Goal: Task Accomplishment & Management: Use online tool/utility

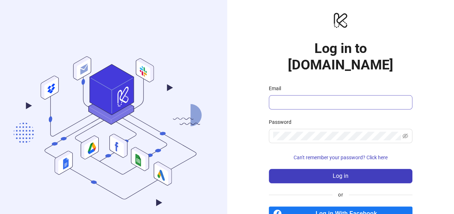
click at [301, 95] on span at bounding box center [340, 102] width 143 height 14
click at [301, 98] on input "Email" at bounding box center [339, 102] width 133 height 9
type input "**********"
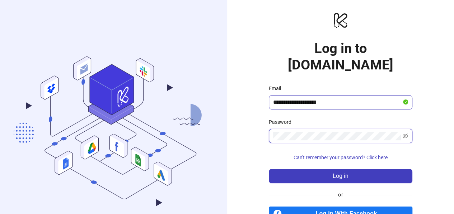
click at [269, 169] on button "Log in" at bounding box center [340, 176] width 143 height 14
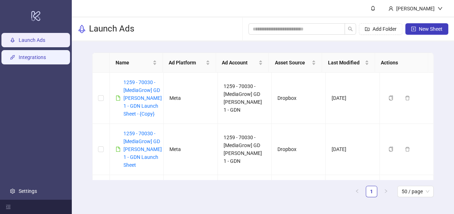
click at [33, 57] on link "Integrations" at bounding box center [32, 57] width 27 height 6
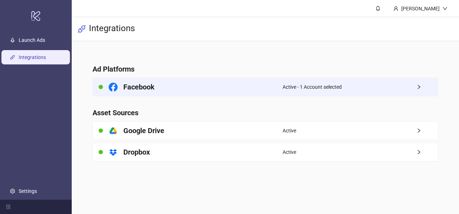
click at [393, 87] on div "Active - 1 Account selected" at bounding box center [360, 87] width 155 height 18
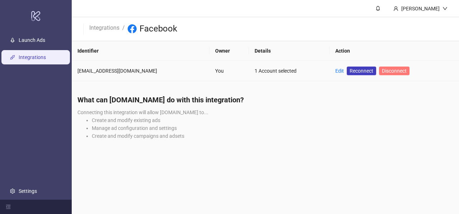
click at [382, 73] on span "Disconnect" at bounding box center [394, 71] width 25 height 6
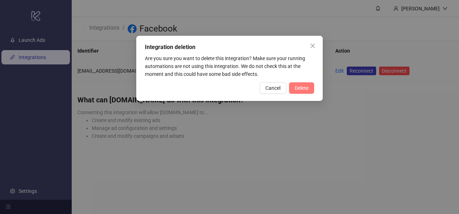
click at [303, 90] on span "Delete" at bounding box center [302, 88] width 14 height 6
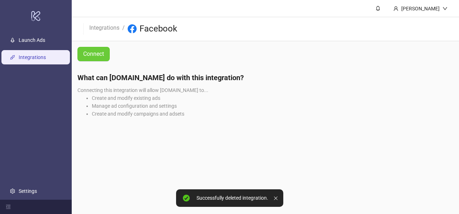
click at [94, 59] on link "Connect" at bounding box center [93, 54] width 32 height 14
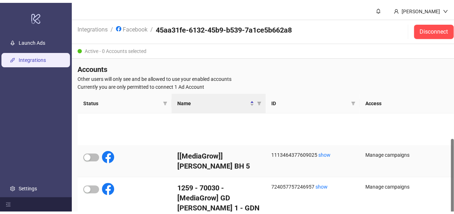
scroll to position [36, 0]
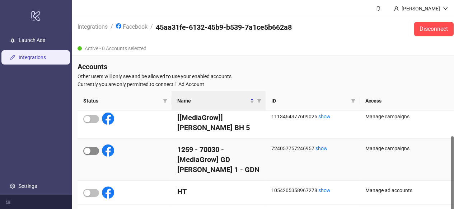
click at [93, 153] on span "button" at bounding box center [91, 151] width 16 height 8
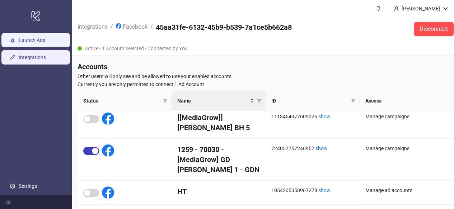
click at [29, 37] on link "Launch Ads" at bounding box center [32, 40] width 27 height 6
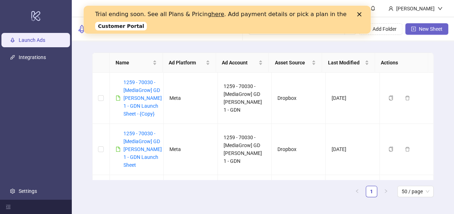
click at [418, 32] on button "New Sheet" at bounding box center [426, 28] width 43 height 11
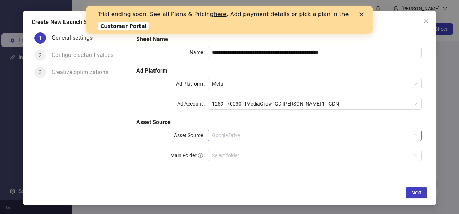
click at [340, 137] on span "Google Drive" at bounding box center [314, 135] width 205 height 11
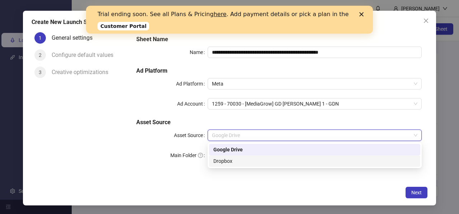
click at [234, 159] on div "Dropbox" at bounding box center [314, 161] width 203 height 8
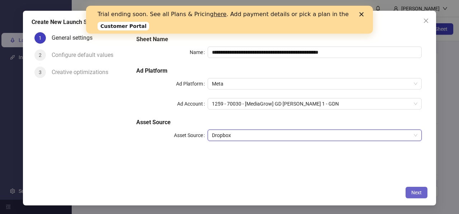
click at [414, 192] on span "Next" at bounding box center [416, 193] width 10 height 6
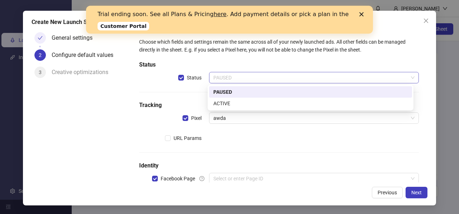
click at [222, 78] on span "PAUSED" at bounding box center [313, 77] width 201 height 11
click at [227, 102] on div "ACTIVE" at bounding box center [310, 104] width 194 height 8
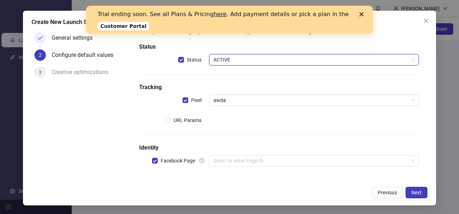
scroll to position [19, 0]
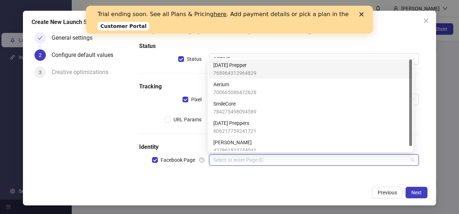
click at [232, 161] on input "search" at bounding box center [310, 160] width 195 height 11
click at [248, 69] on span "768964312964829" at bounding box center [234, 73] width 43 height 8
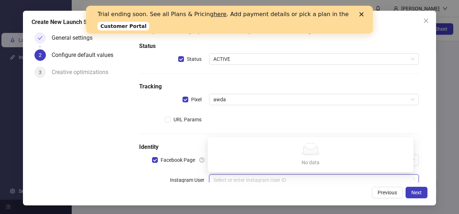
click at [233, 182] on input "search" at bounding box center [310, 180] width 195 height 11
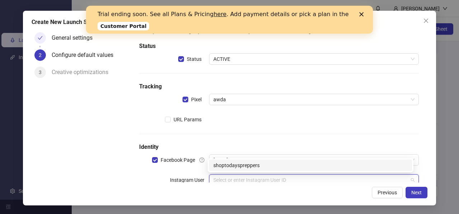
click at [239, 164] on div "shoptodayspreppers" at bounding box center [310, 166] width 194 height 8
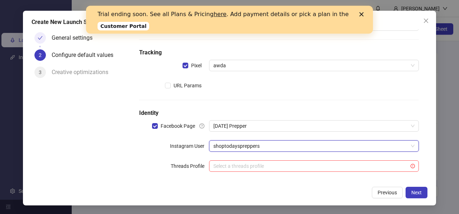
scroll to position [54, 0]
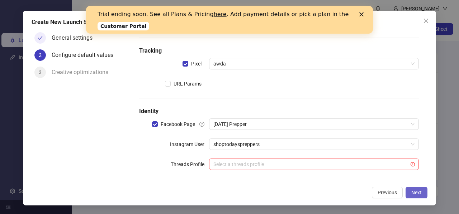
click at [412, 192] on span "Next" at bounding box center [416, 193] width 10 height 6
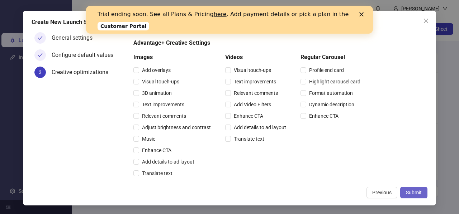
click at [413, 195] on span "Submit" at bounding box center [414, 193] width 16 height 6
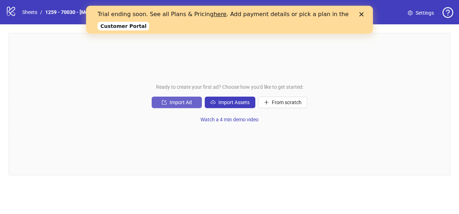
click at [175, 107] on button "Import Ad" at bounding box center [177, 102] width 50 height 11
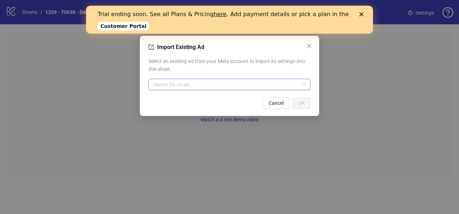
click at [176, 84] on input "search" at bounding box center [226, 84] width 147 height 11
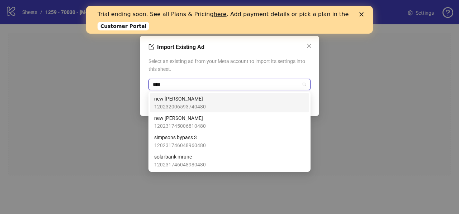
type input "*****"
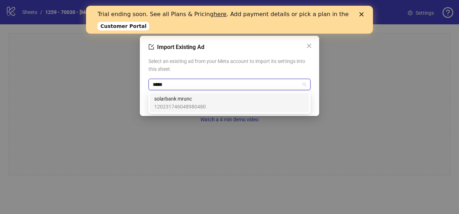
click at [177, 106] on span "120231746048980480" at bounding box center [180, 107] width 52 height 8
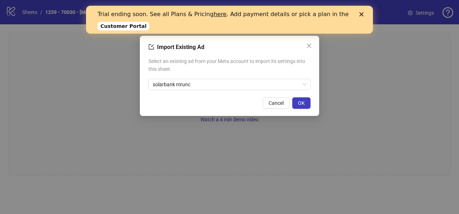
click at [298, 107] on button "OK" at bounding box center [301, 103] width 18 height 11
click at [302, 107] on button "OK" at bounding box center [301, 103] width 18 height 11
click at [299, 103] on span "OK" at bounding box center [301, 103] width 7 height 6
click at [363, 16] on div "Trial ending soon. See all Plans & Pricing here . Add payment details or pick a…" at bounding box center [229, 20] width 287 height 22
click at [362, 14] on icon "Close" at bounding box center [361, 14] width 4 height 4
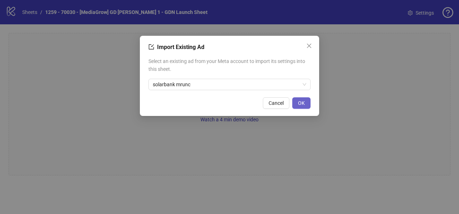
click at [303, 101] on span "OK" at bounding box center [301, 103] width 7 height 6
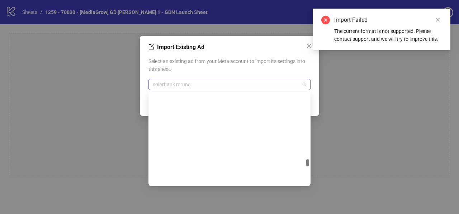
click at [171, 86] on span "solarbank mrunc" at bounding box center [229, 84] width 153 height 11
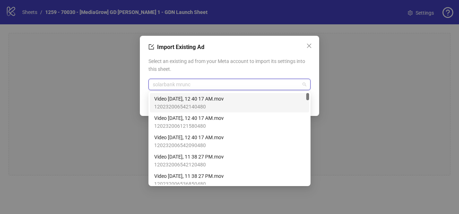
click at [182, 104] on span "120232006542140480" at bounding box center [189, 107] width 70 height 8
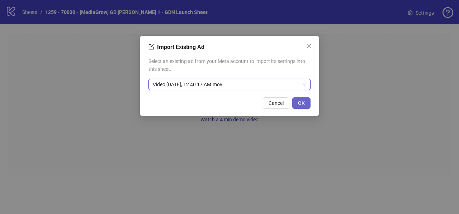
click at [295, 101] on button "OK" at bounding box center [301, 103] width 18 height 11
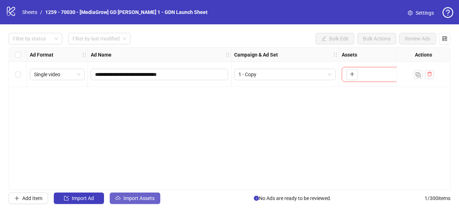
click at [123, 197] on span "Import Assets" at bounding box center [138, 199] width 31 height 6
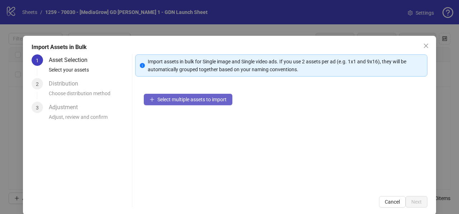
click at [157, 101] on span "Select multiple assets to import" at bounding box center [191, 100] width 69 height 6
click at [315, 120] on div "Select multiple assets to import" at bounding box center [281, 136] width 292 height 103
